Goal: Information Seeking & Learning: Learn about a topic

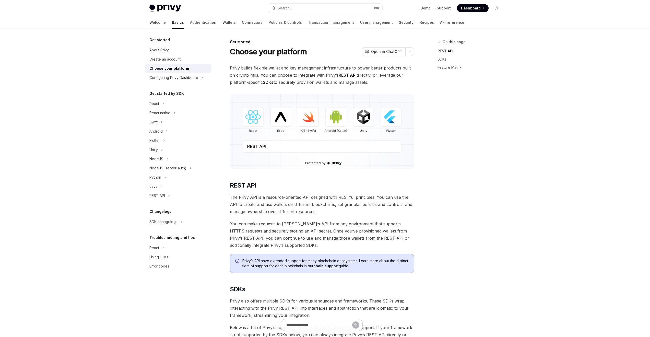
click at [296, 131] on img at bounding box center [322, 131] width 184 height 75
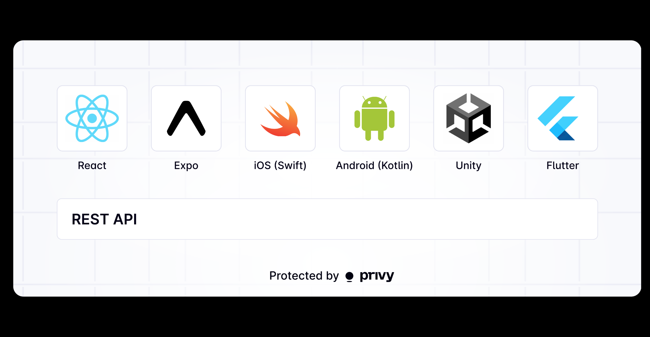
click at [329, 36] on div at bounding box center [325, 168] width 650 height 337
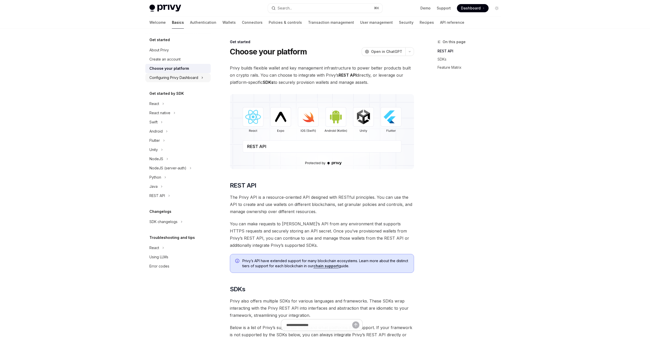
click at [161, 77] on div "Configuring Privy Dashboard" at bounding box center [173, 78] width 49 height 6
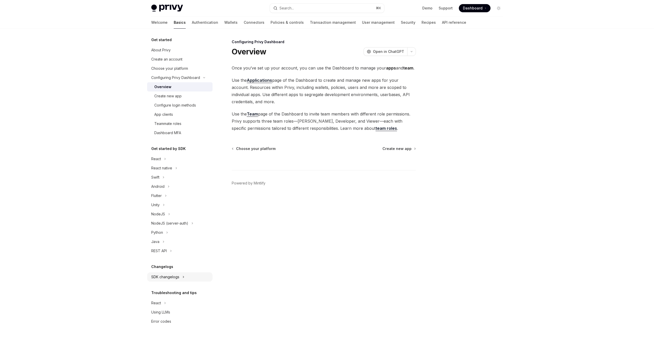
click at [168, 277] on div "SDK changelogs" at bounding box center [165, 277] width 28 height 6
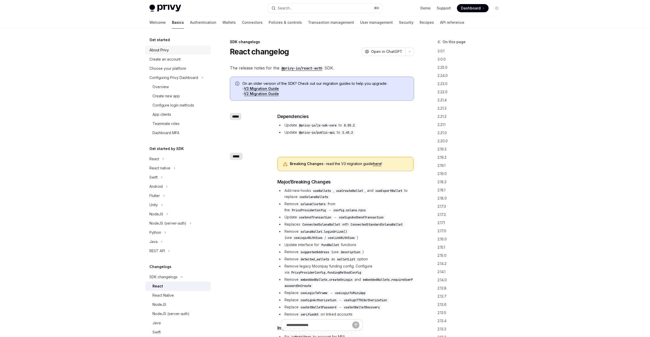
click at [173, 50] on div "About Privy" at bounding box center [178, 50] width 58 height 6
type textarea "*"
